Goal: Information Seeking & Learning: Learn about a topic

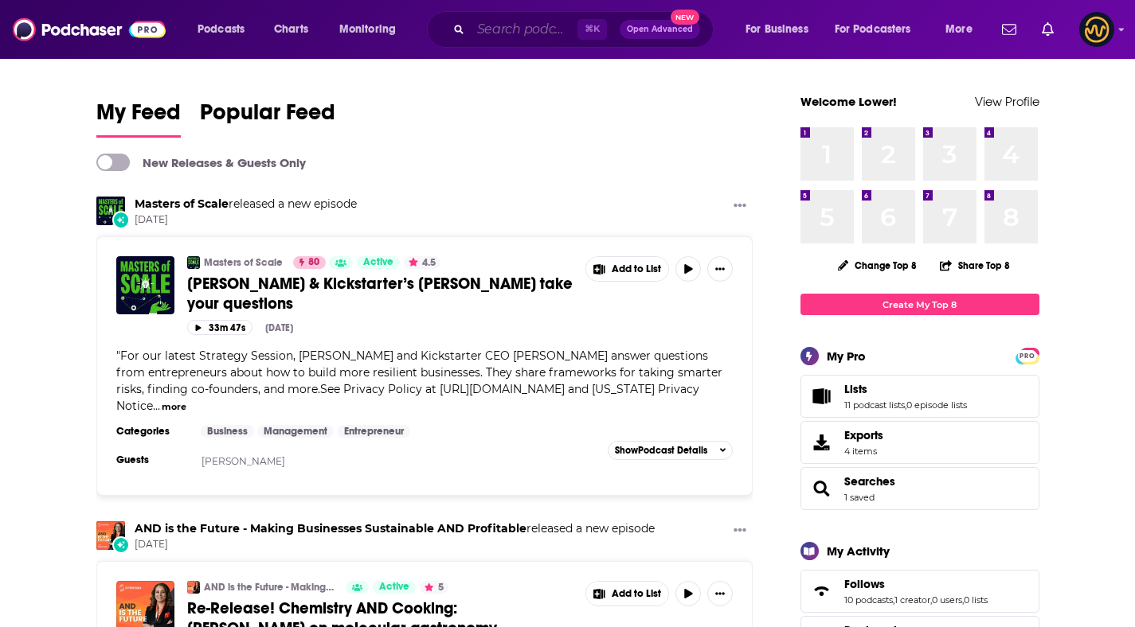
click at [514, 39] on input "Search podcasts, credits, & more..." at bounding box center [524, 29] width 107 height 25
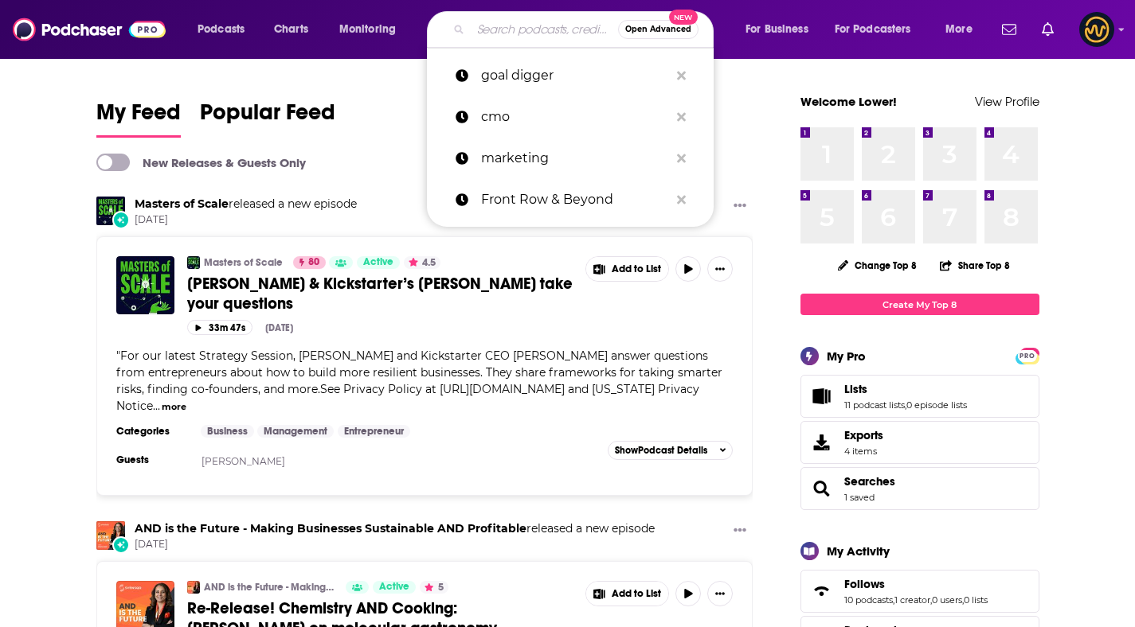
click at [505, 29] on input "Search podcasts, credits, & more..." at bounding box center [544, 29] width 147 height 25
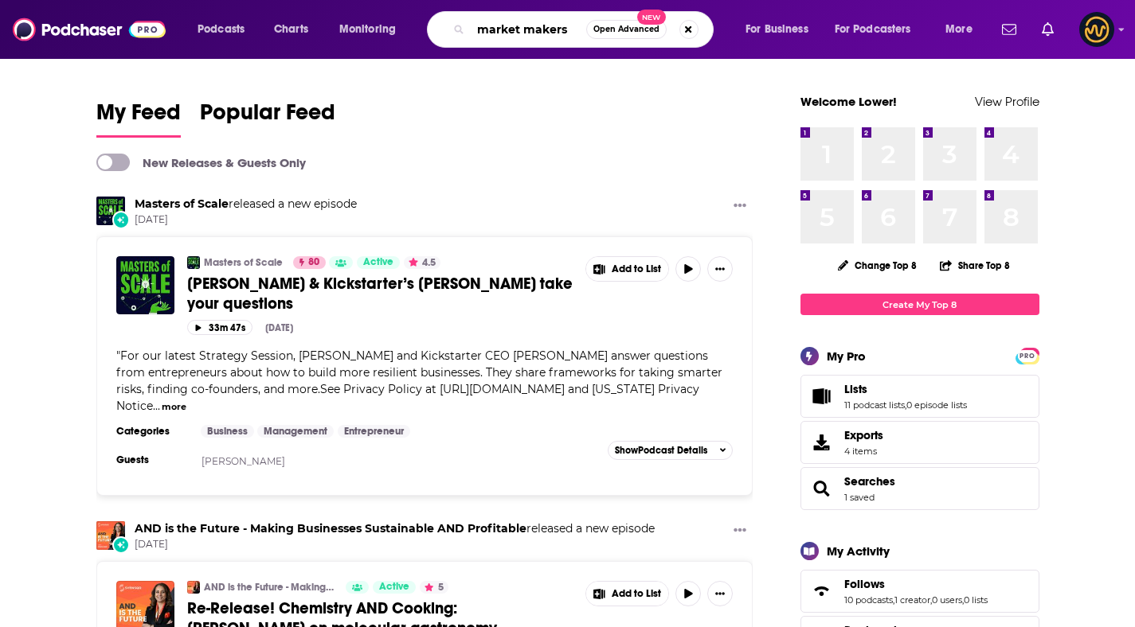
type input "market makers"
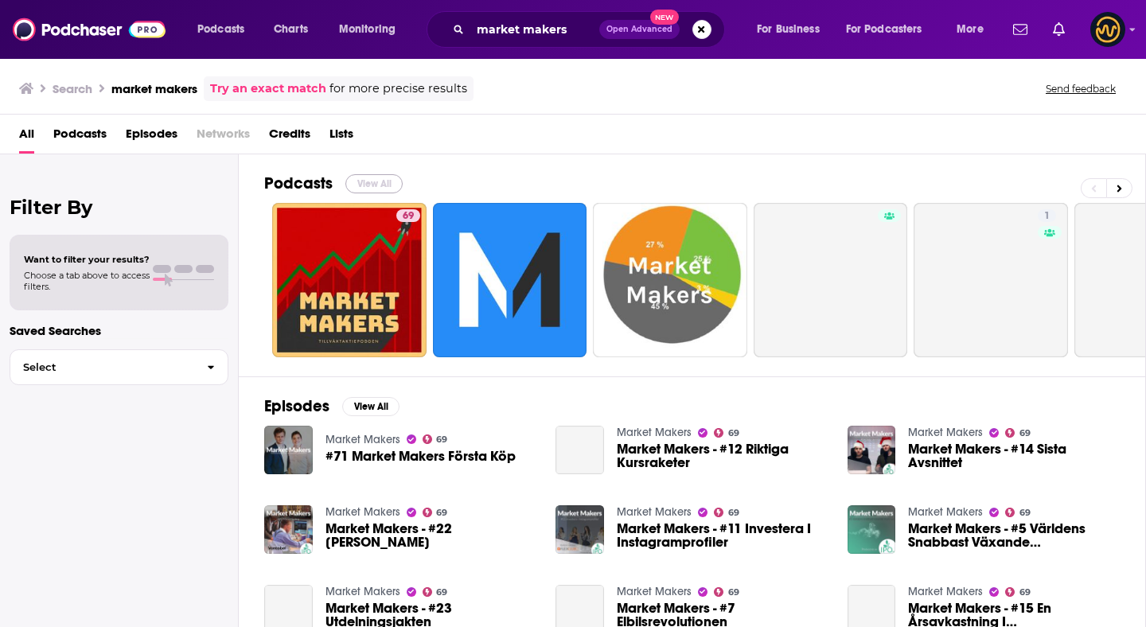
click at [380, 178] on button "View All" at bounding box center [374, 183] width 57 height 19
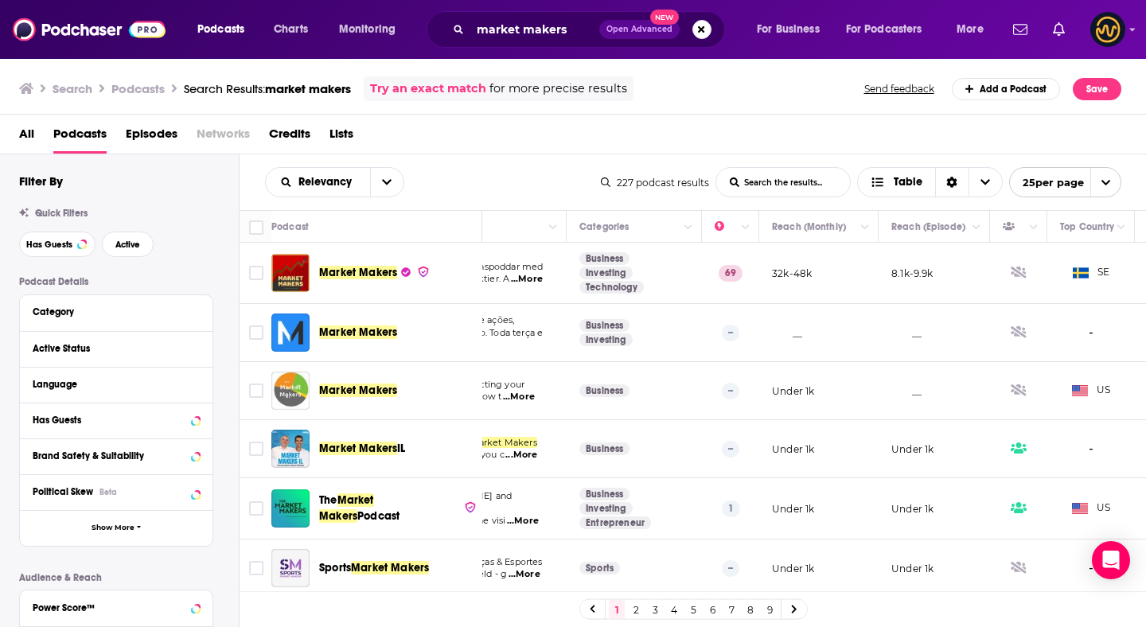
scroll to position [0, 302]
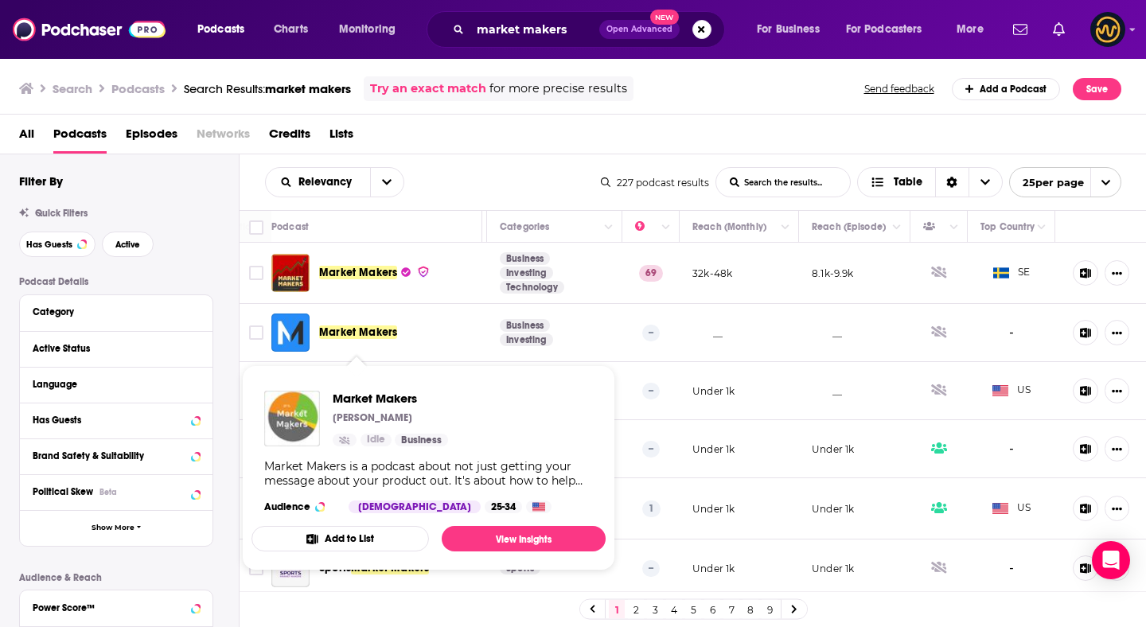
click at [537, 123] on div "All Podcasts Episodes Networks Credits Lists" at bounding box center [576, 137] width 1115 height 33
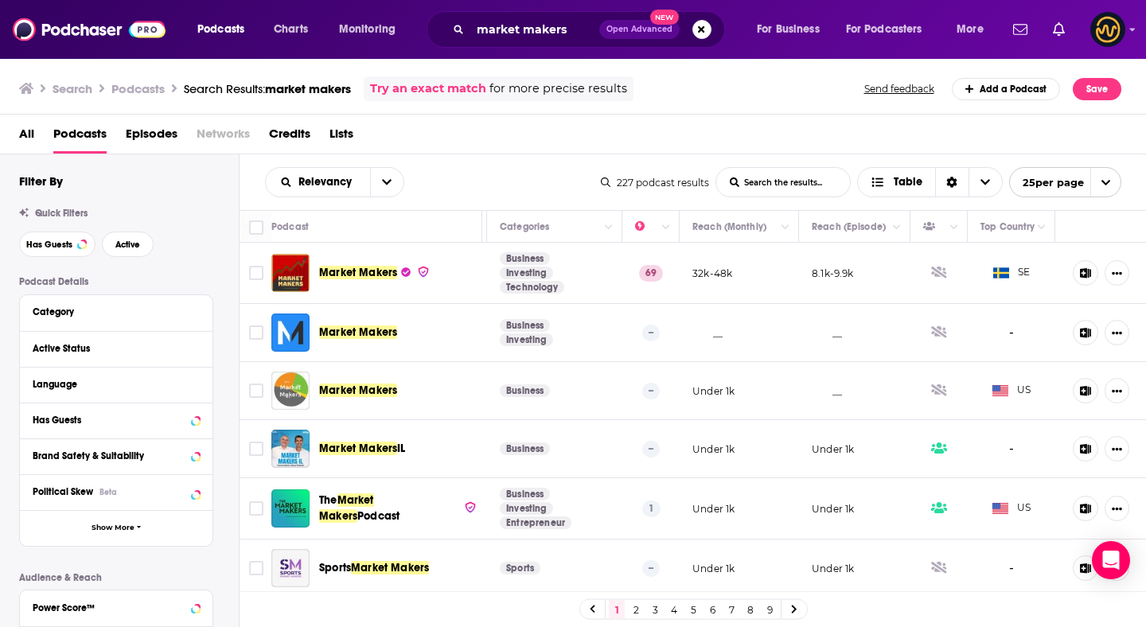
click at [361, 275] on span "Market Makers" at bounding box center [358, 273] width 78 height 14
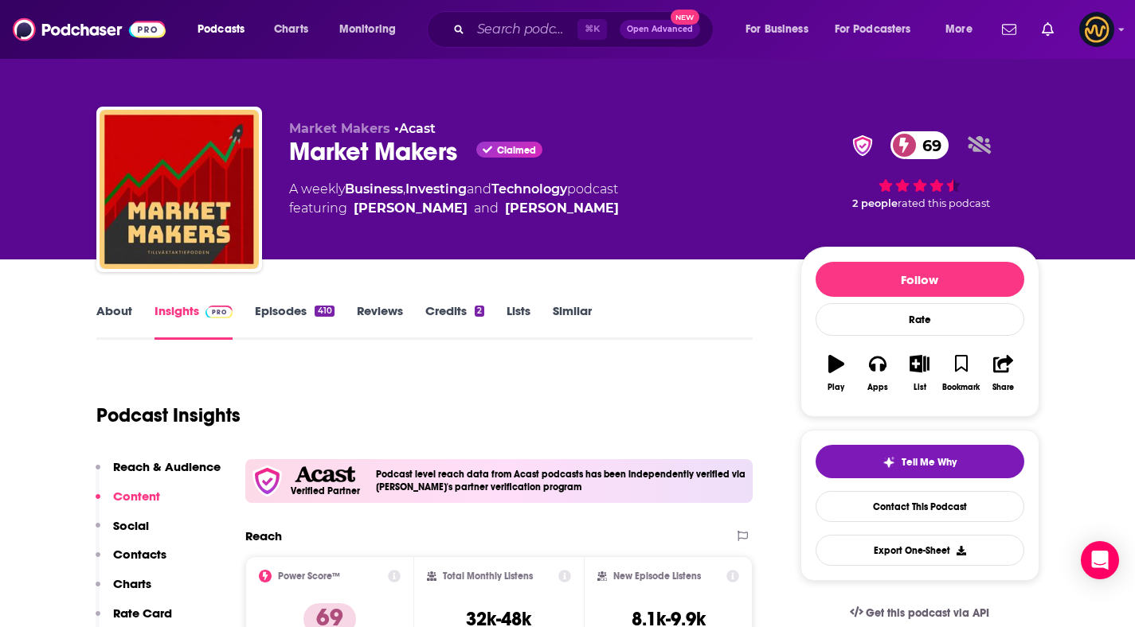
scroll to position [351, 0]
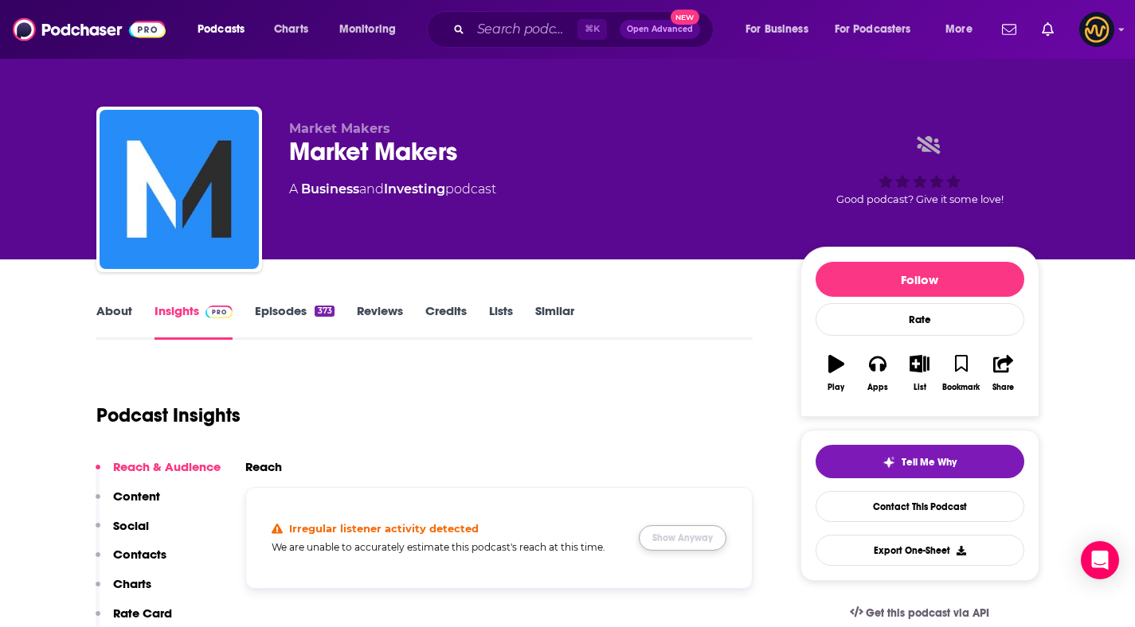
click at [651, 533] on button "Show Anyway" at bounding box center [683, 537] width 88 height 25
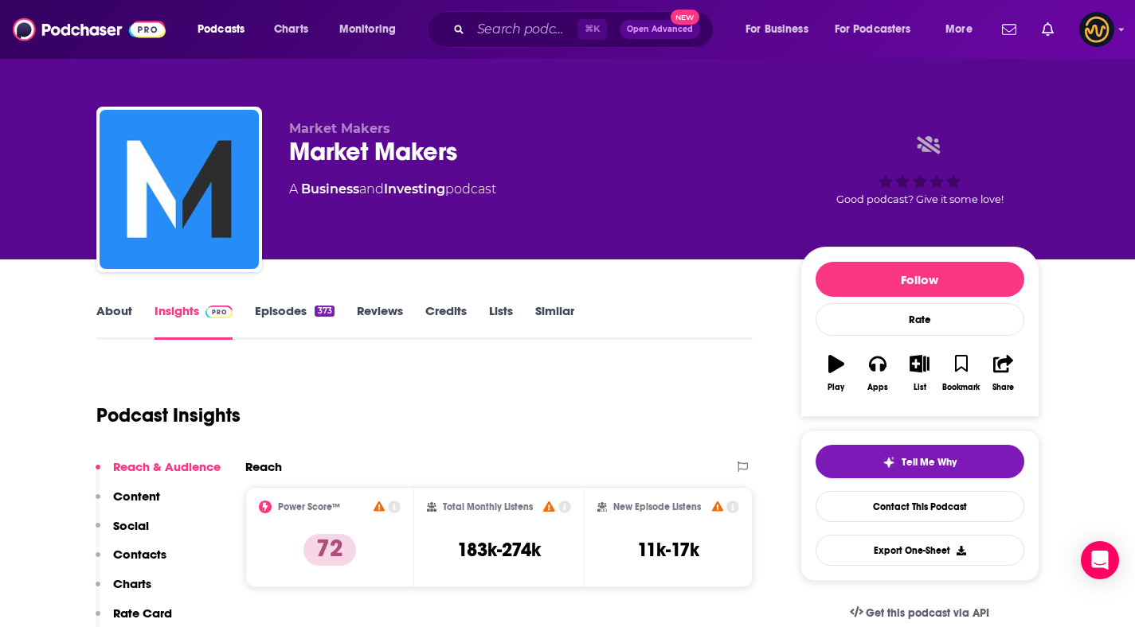
click at [564, 385] on div "Podcast Insights" at bounding box center [418, 405] width 644 height 81
